Goal: Find contact information: Find contact information

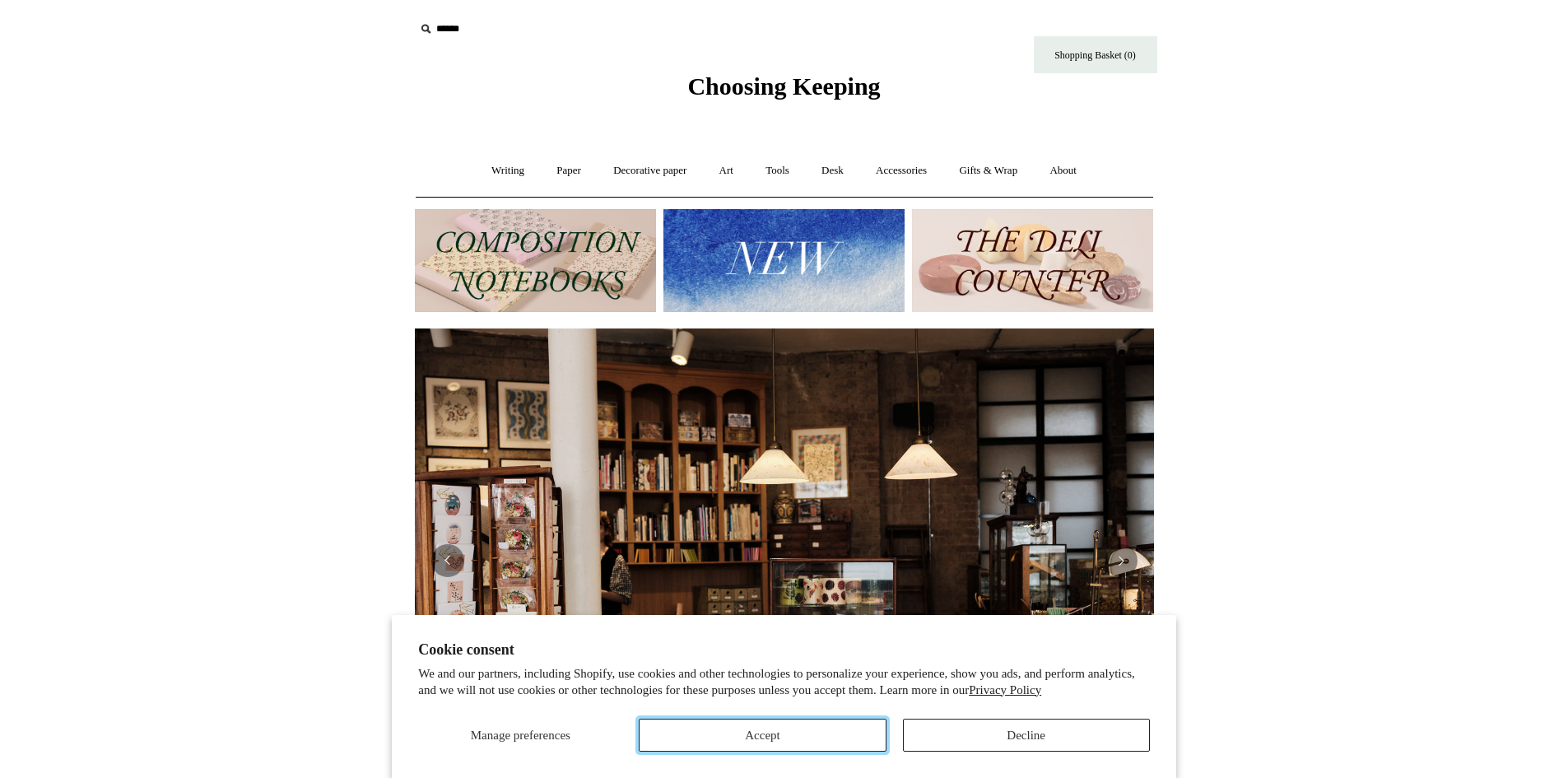
click at [794, 739] on button "Accept" at bounding box center [762, 735] width 247 height 33
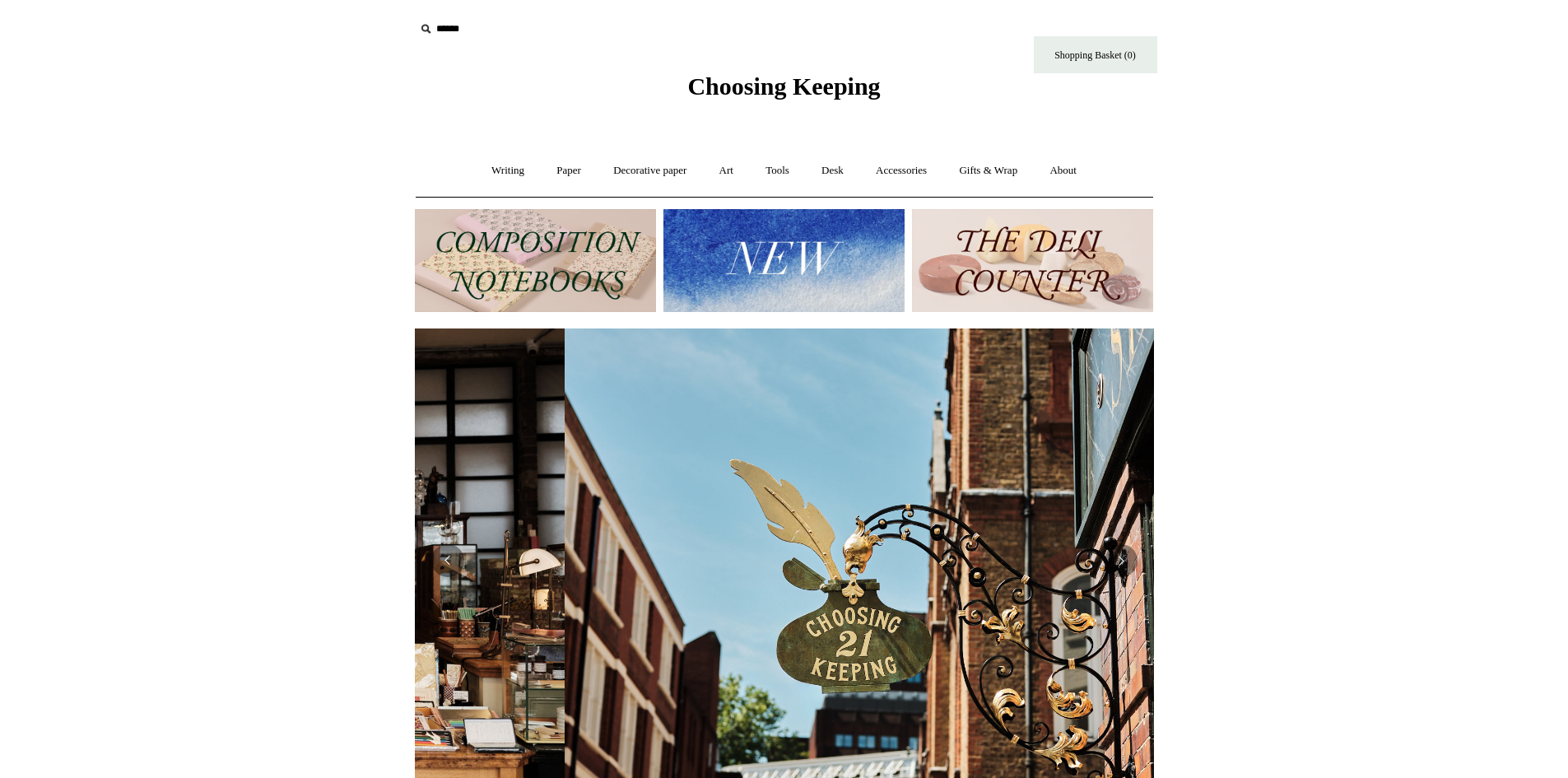
scroll to position [0, 739]
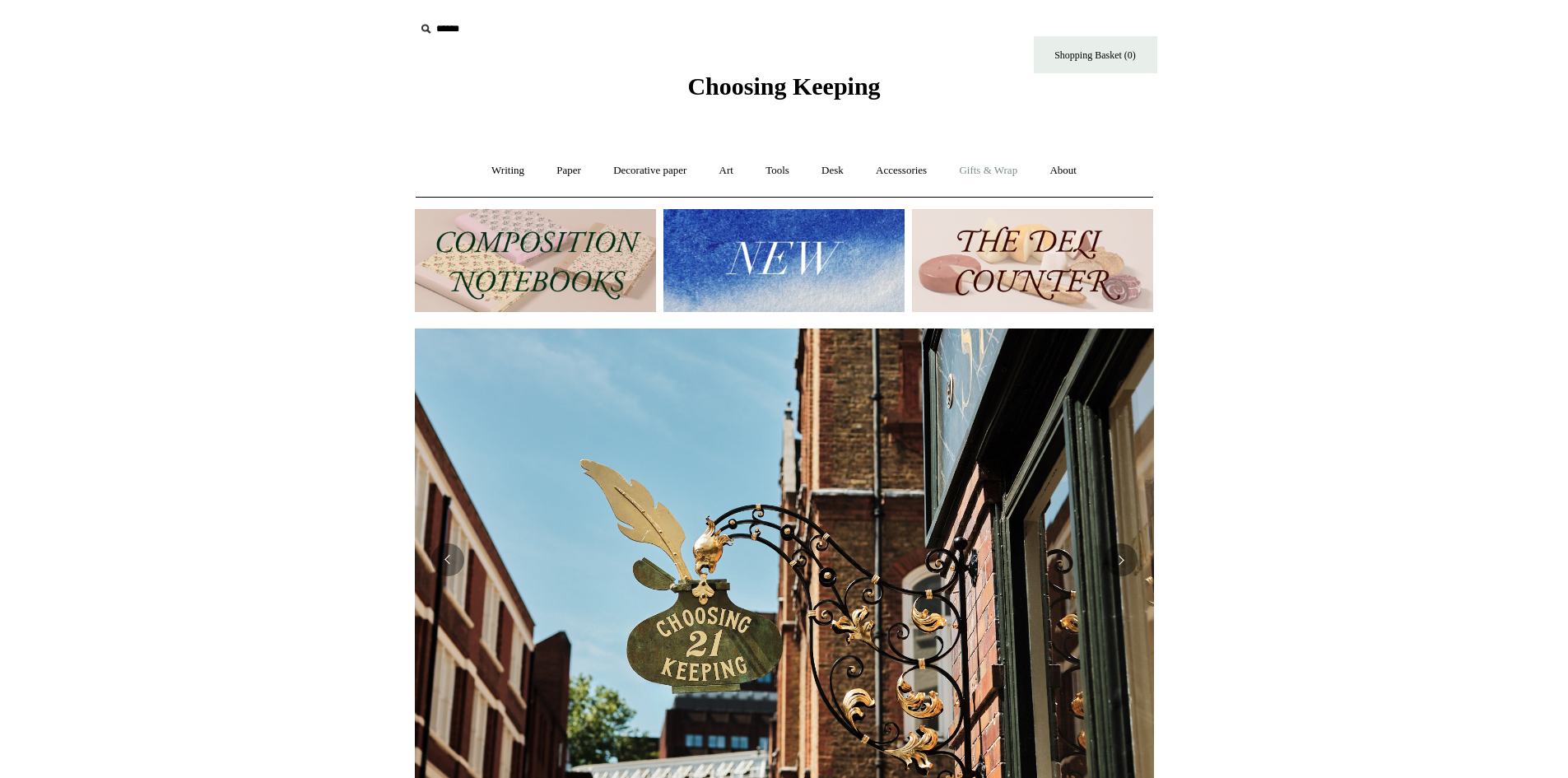
click at [999, 167] on link "Gifts & Wrap +" at bounding box center [987, 170] width 88 height 43
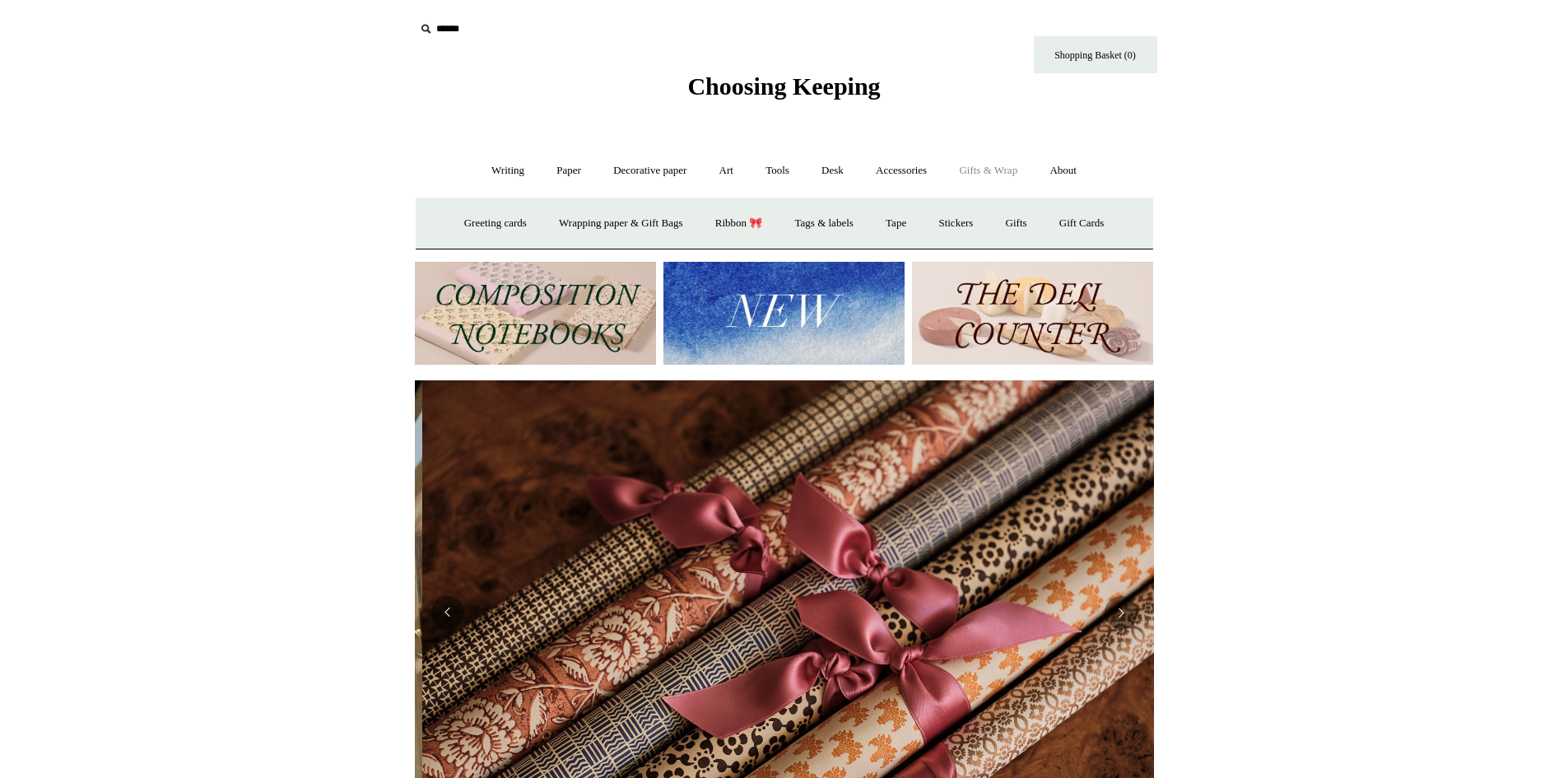
scroll to position [0, 1478]
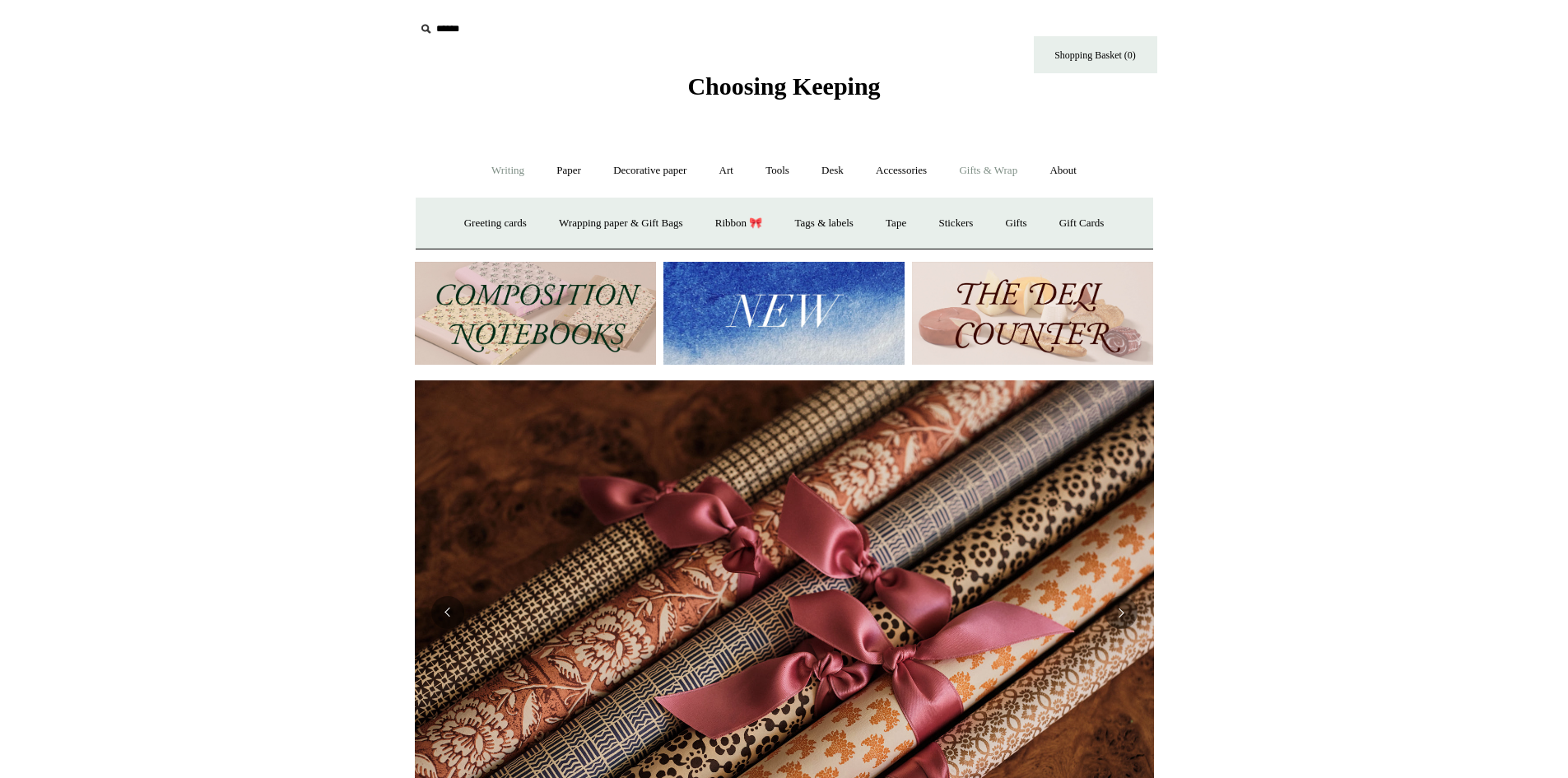
click at [505, 172] on link "Writing +" at bounding box center [508, 170] width 63 height 43
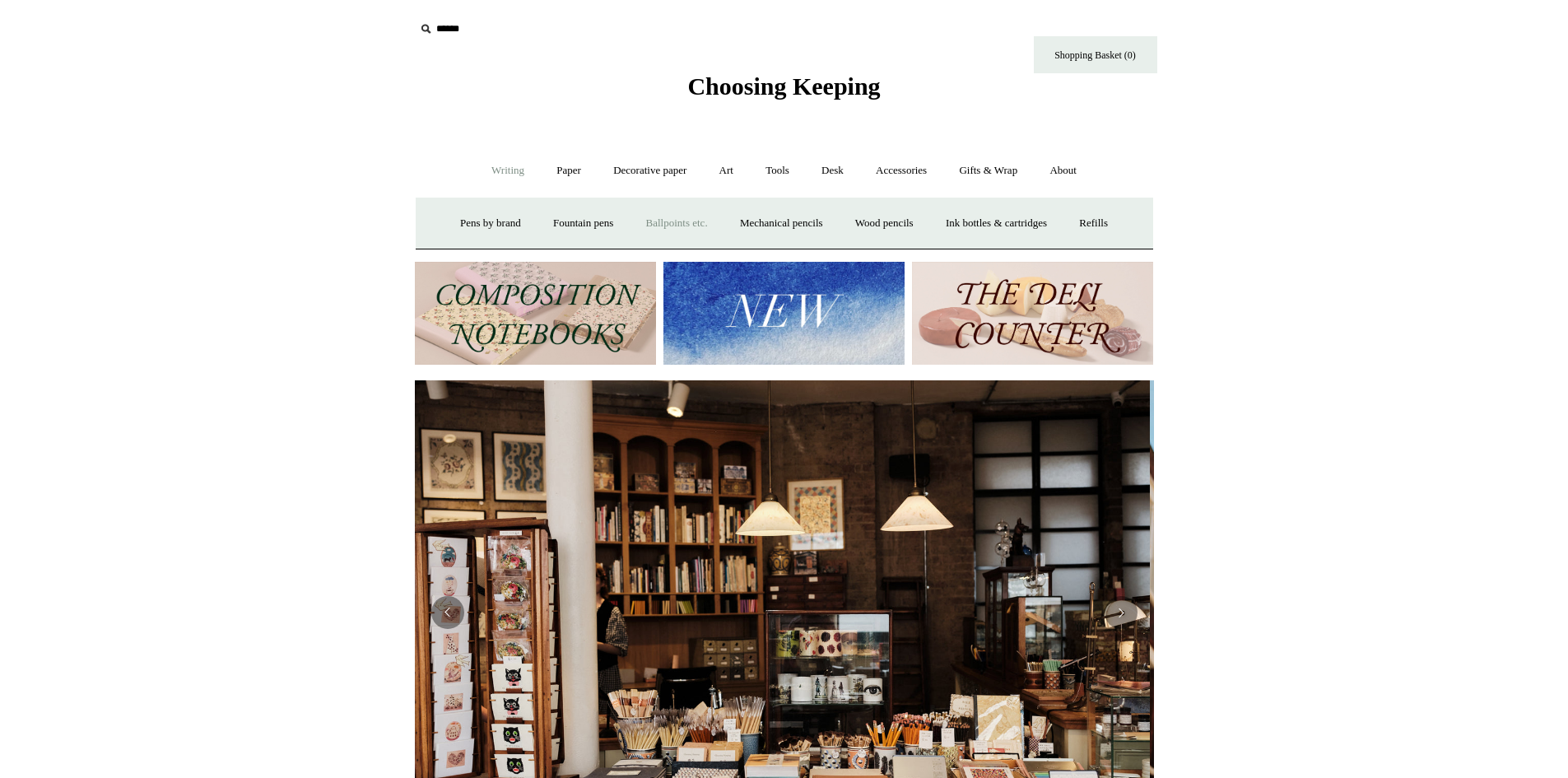
scroll to position [0, 0]
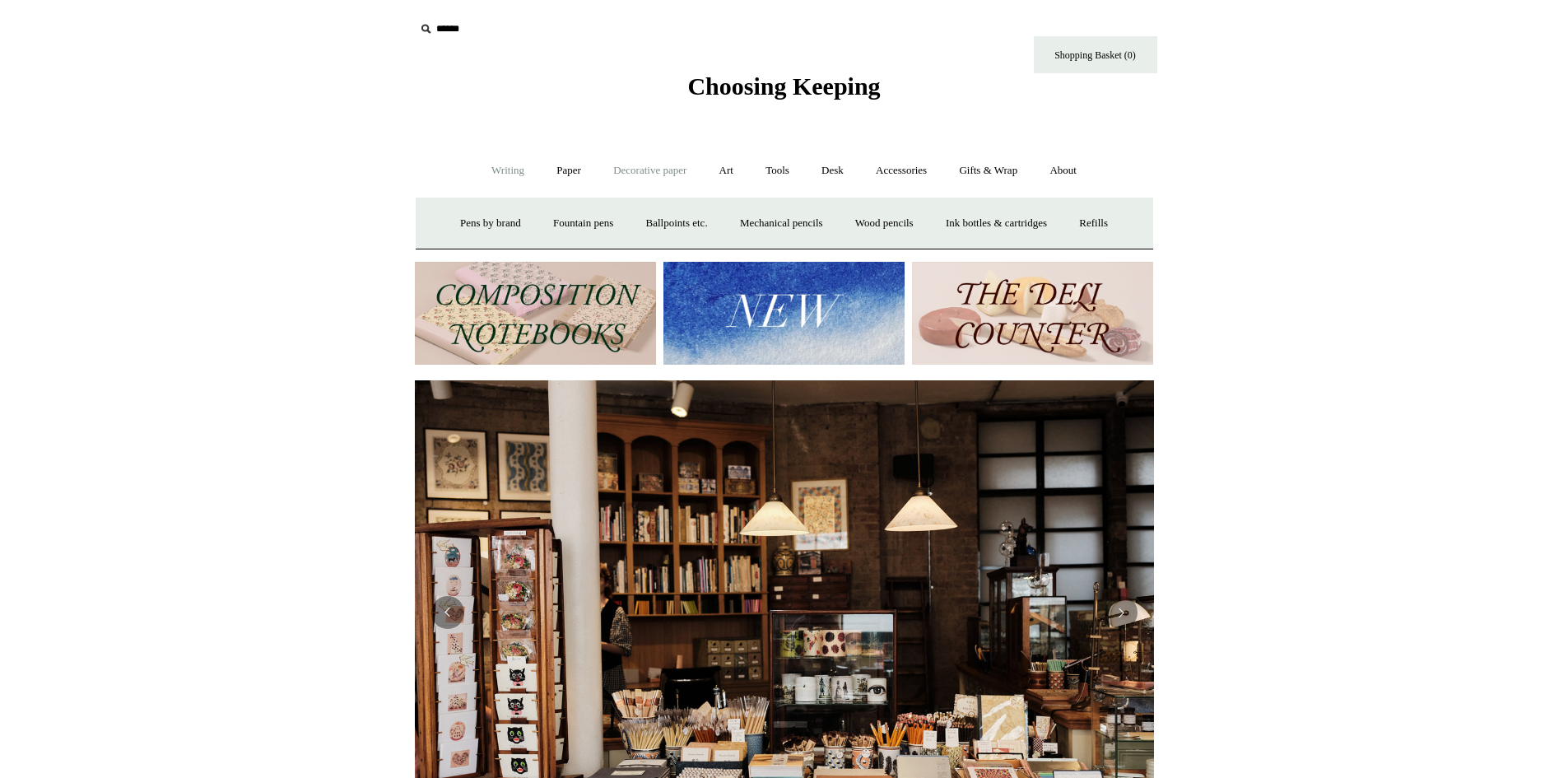
click at [659, 163] on link "Decorative paper +" at bounding box center [649, 170] width 103 height 43
click at [1006, 215] on link "Italian woodblock" at bounding box center [1002, 222] width 107 height 43
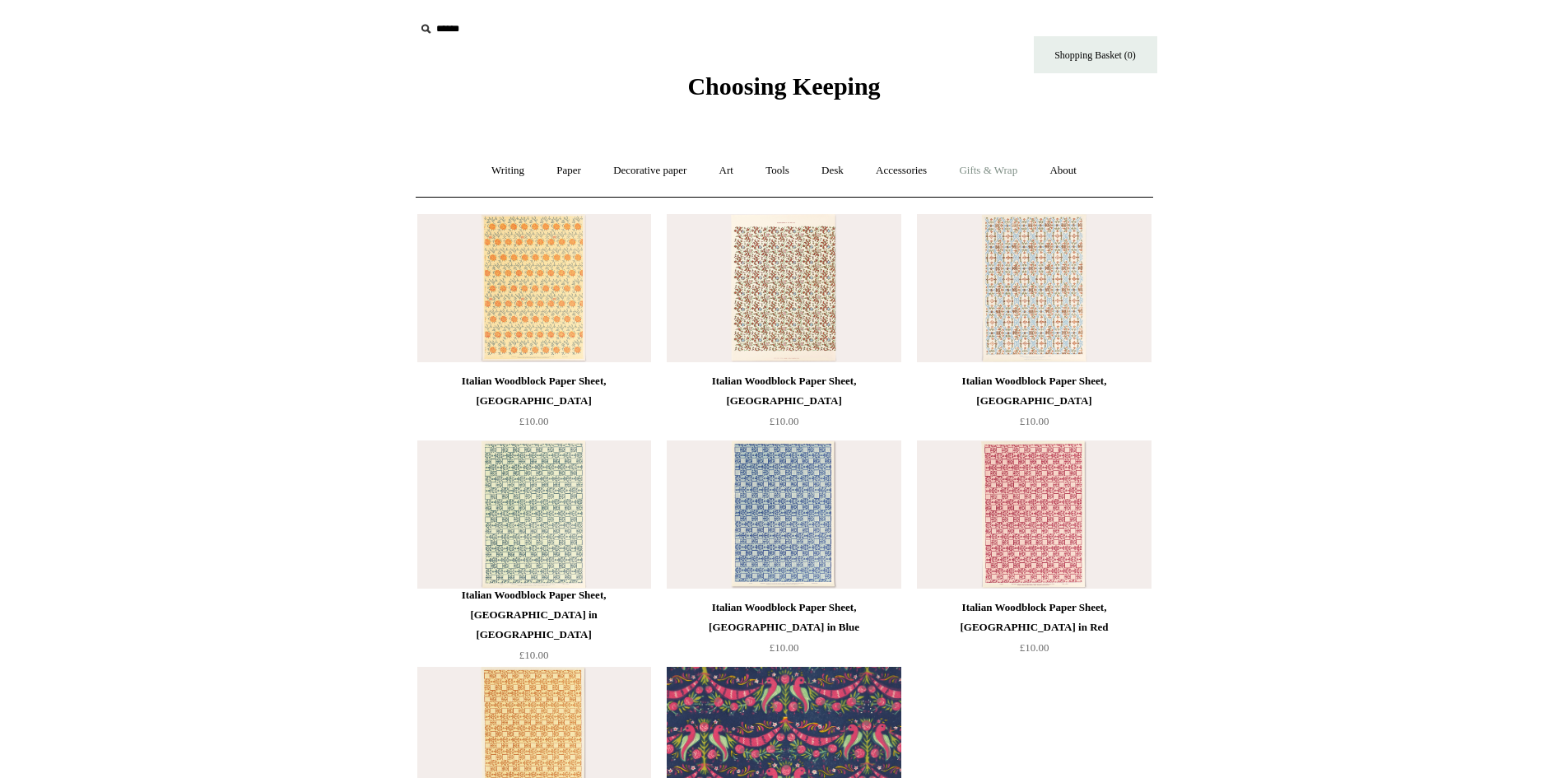
click at [1013, 169] on link "Gifts & Wrap +" at bounding box center [987, 170] width 88 height 43
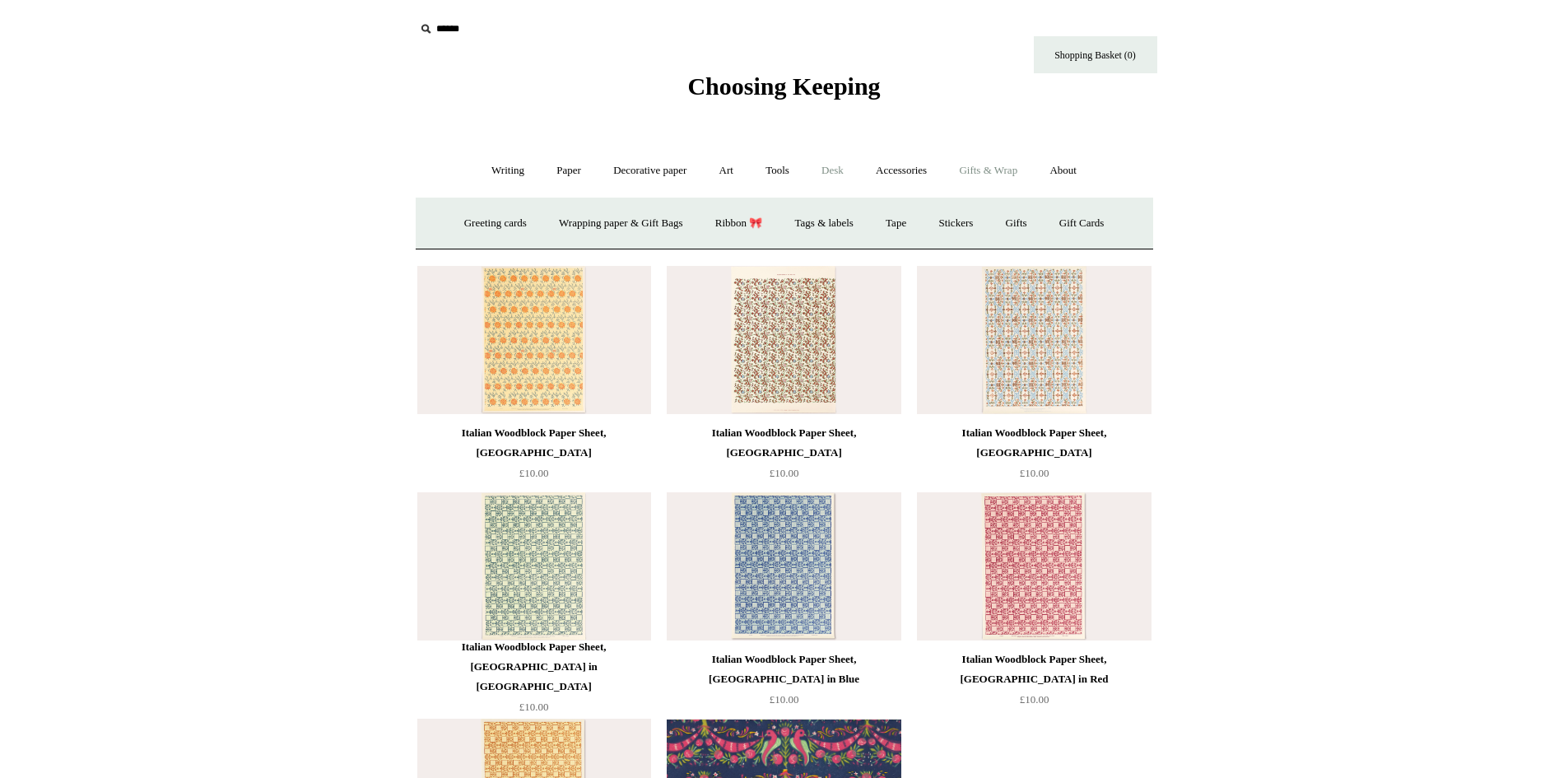
click at [841, 169] on link "Desk +" at bounding box center [833, 170] width 52 height 43
click at [633, 164] on link "Decorative paper +" at bounding box center [649, 170] width 103 height 43
click at [503, 169] on link "Writing +" at bounding box center [508, 170] width 63 height 43
click at [565, 173] on link "Paper +" at bounding box center [568, 170] width 54 height 43
click at [732, 173] on link "Art +" at bounding box center [726, 170] width 43 height 43
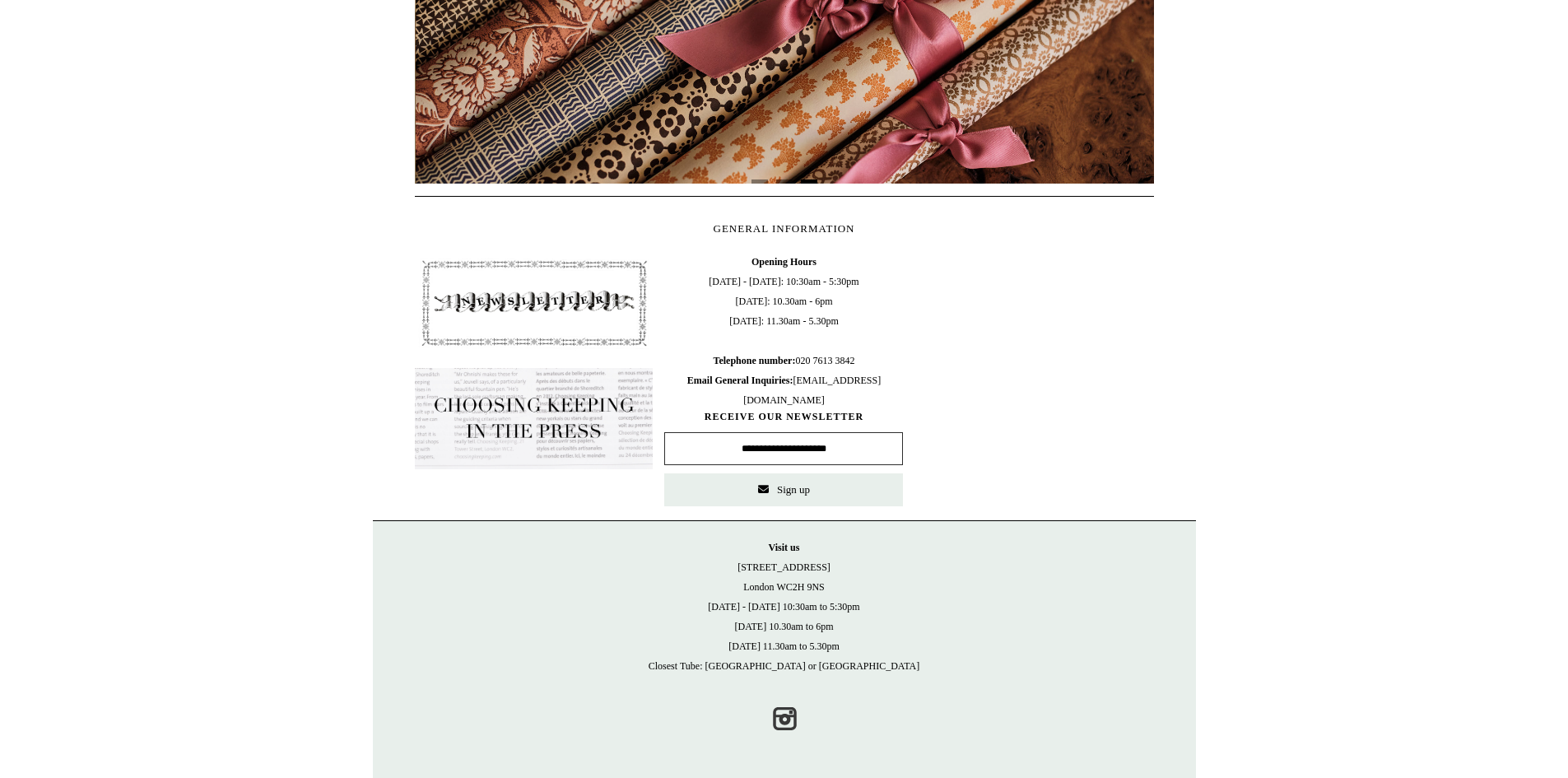
scroll to position [0, 1478]
click at [722, 398] on span "Opening Hours Monday - Friday: 10:30am - 5:30pm Saturday: 10.30am - 6pm Sunday:…" at bounding box center [784, 331] width 239 height 158
drag, startPoint x: 722, startPoint y: 398, endPoint x: 839, endPoint y: 406, distance: 117.3
click at [839, 406] on span "Opening Hours Monday - Friday: 10:30am - 5:30pm Saturday: 10.30am - 6pm Sunday:…" at bounding box center [784, 331] width 239 height 158
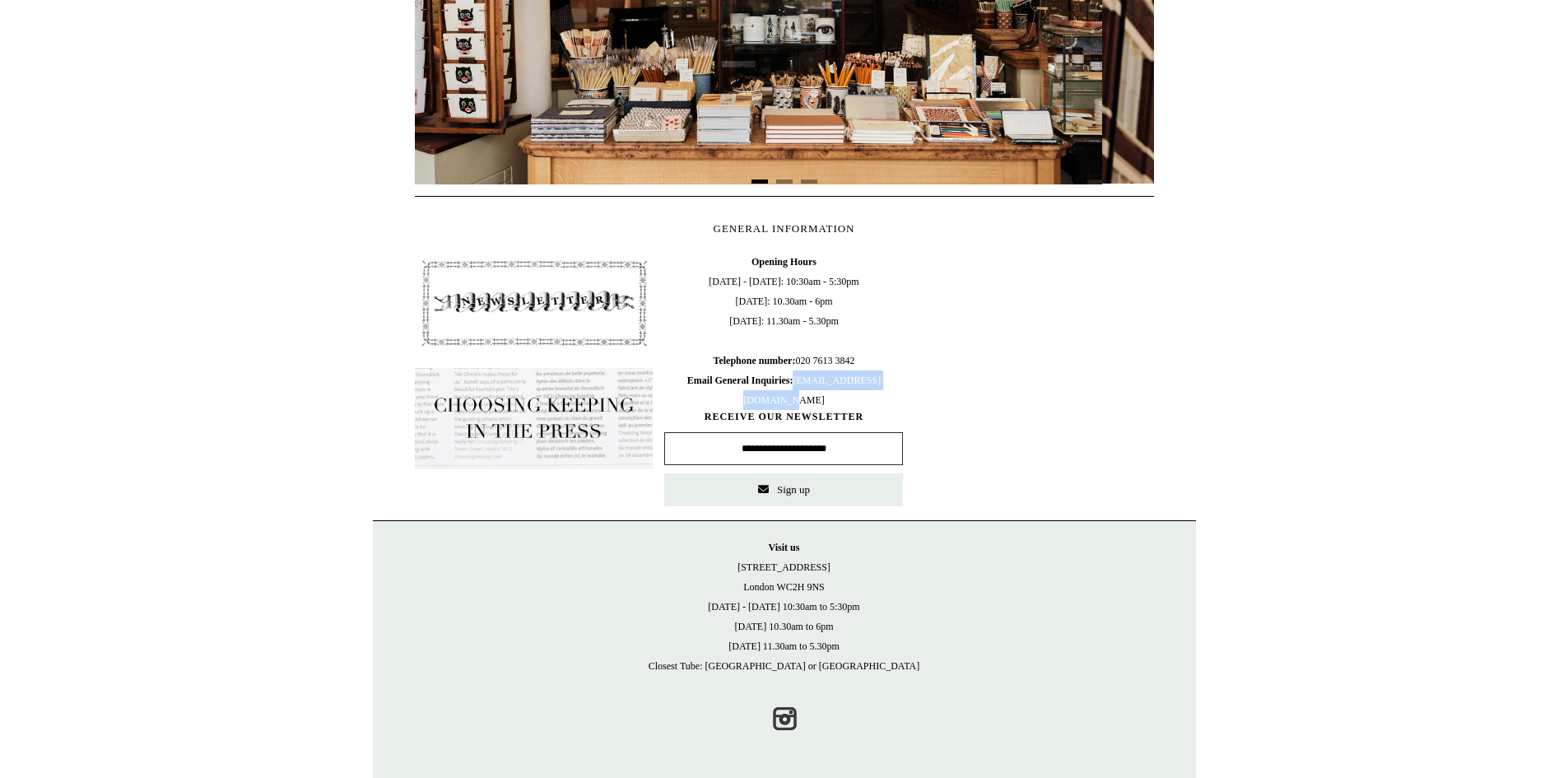
scroll to position [0, 0]
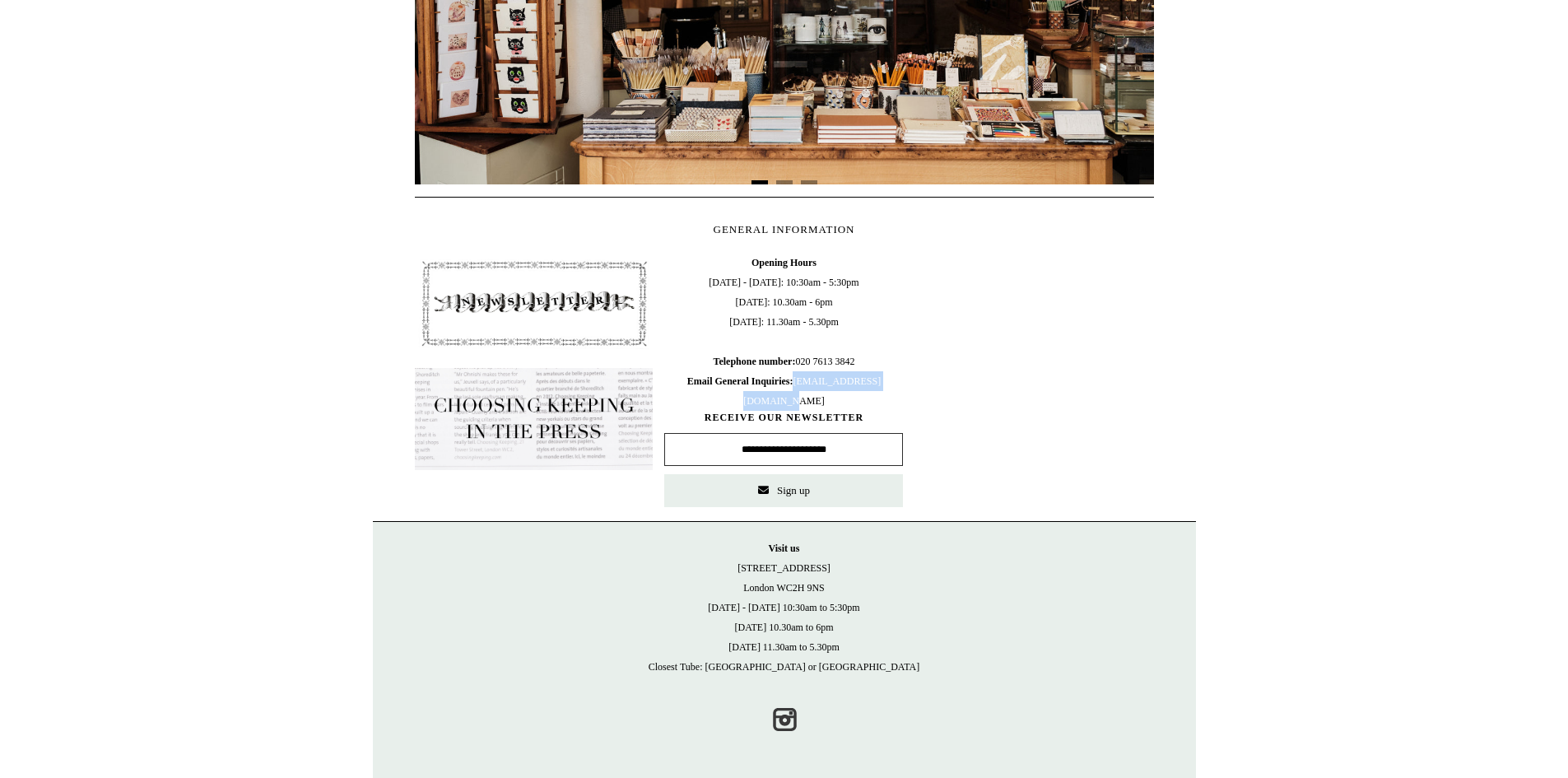
copy span "[EMAIL_ADDRESS][DOMAIN_NAME]"
